Goal: Navigation & Orientation: Understand site structure

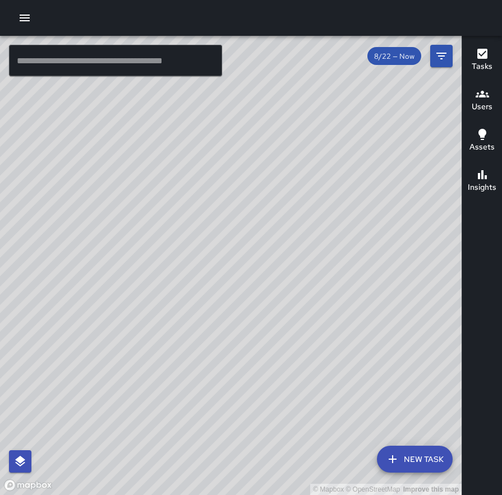
drag, startPoint x: 351, startPoint y: 168, endPoint x: 249, endPoint y: 169, distance: 102.0
click at [249, 169] on div "© Mapbox © OpenStreetMap Improve this map" at bounding box center [230, 266] width 461 height 460
drag, startPoint x: 251, startPoint y: 168, endPoint x: 238, endPoint y: 168, distance: 12.9
click at [238, 168] on div "© Mapbox © OpenStreetMap Improve this map" at bounding box center [230, 266] width 461 height 460
click at [233, 164] on div "© Mapbox © OpenStreetMap Improve this map" at bounding box center [230, 266] width 461 height 460
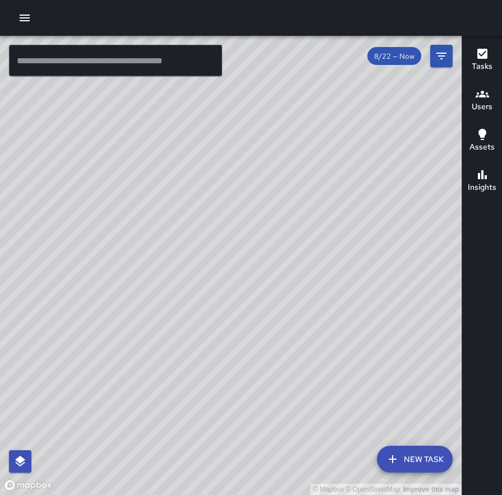
click at [234, 163] on div "© Mapbox © OpenStreetMap Improve this map" at bounding box center [230, 266] width 461 height 460
drag, startPoint x: 252, startPoint y: 155, endPoint x: 243, endPoint y: 157, distance: 9.4
click at [243, 157] on div "© Mapbox © OpenStreetMap Improve this map" at bounding box center [230, 266] width 461 height 460
click at [335, 215] on div "© Mapbox © OpenStreetMap Improve this map" at bounding box center [230, 266] width 461 height 460
click at [467, 122] on button "Assets" at bounding box center [482, 141] width 40 height 40
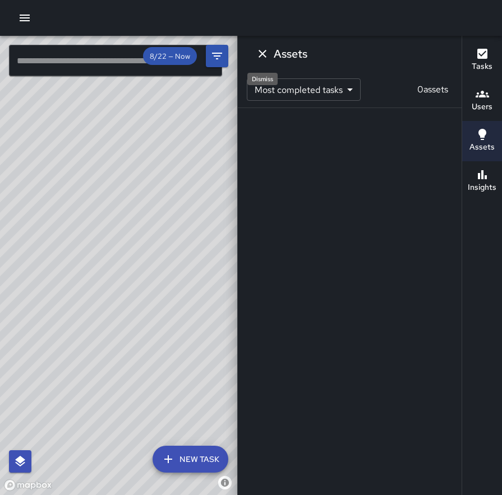
click at [262, 51] on icon "Dismiss" at bounding box center [262, 53] width 13 height 13
click at [262, 52] on div "© Mapbox © OpenStreetMap Improve this map ​ New Task 8/22 — Now Map Layers Task…" at bounding box center [251, 266] width 502 height 460
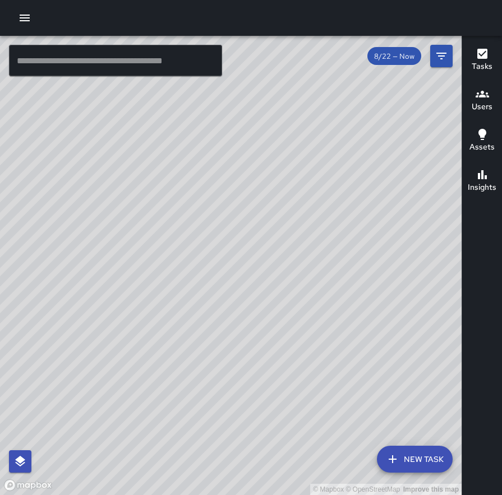
drag, startPoint x: 332, startPoint y: 205, endPoint x: 341, endPoint y: 206, distance: 9.0
click at [341, 206] on div "© Mapbox © OpenStreetMap Improve this map" at bounding box center [230, 266] width 461 height 460
